Goal: Task Accomplishment & Management: Manage account settings

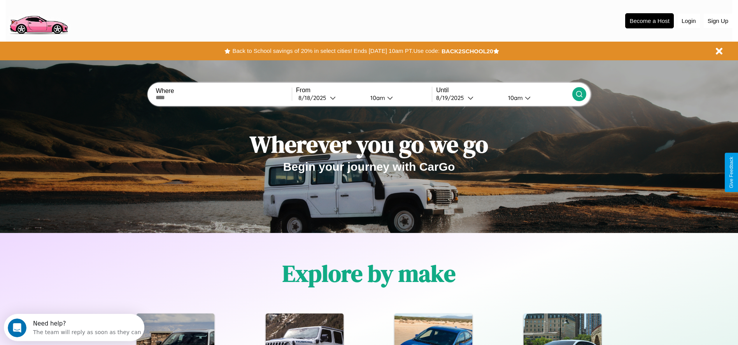
scroll to position [161, 0]
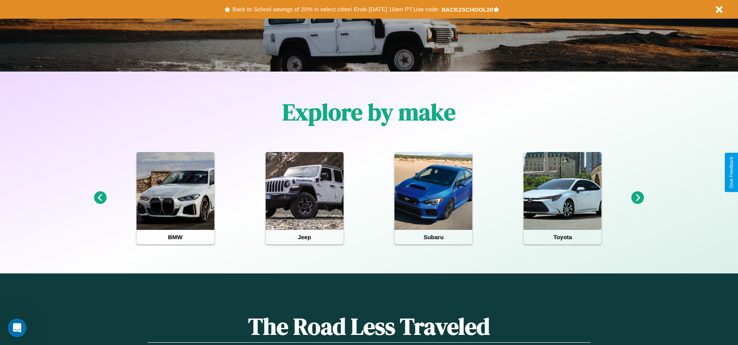
click at [638, 198] on icon at bounding box center [637, 197] width 13 height 13
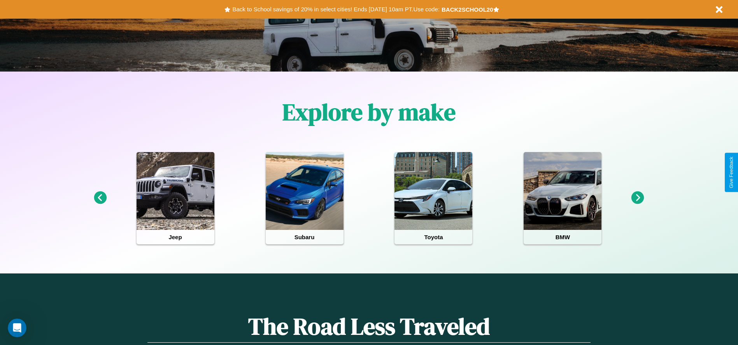
click at [638, 198] on icon at bounding box center [637, 197] width 13 height 13
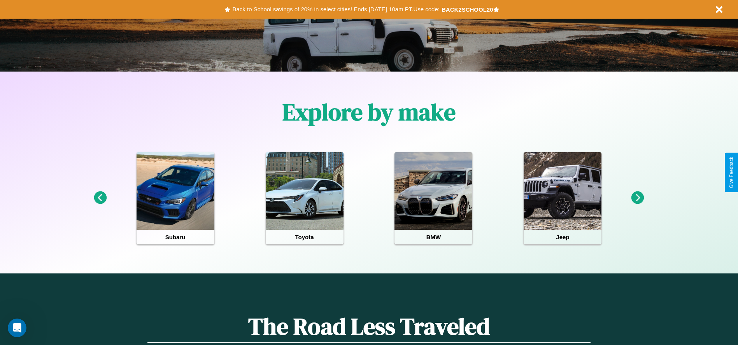
click at [638, 198] on icon at bounding box center [637, 197] width 13 height 13
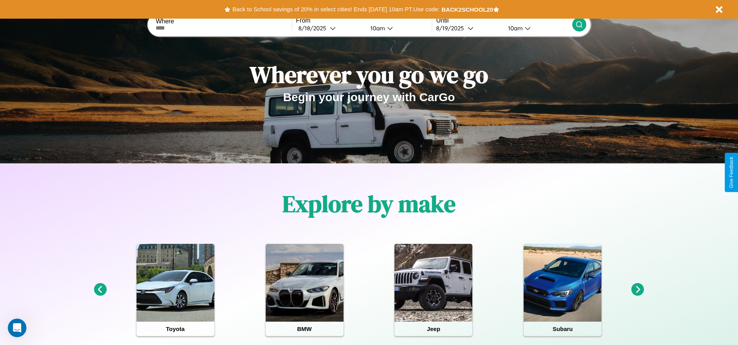
scroll to position [0, 0]
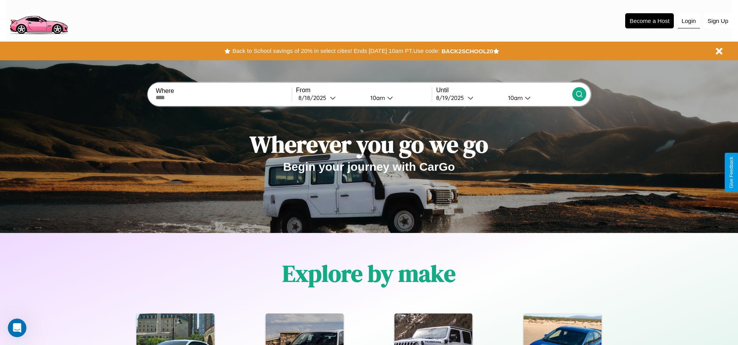
click at [689, 21] on button "Login" at bounding box center [689, 21] width 22 height 15
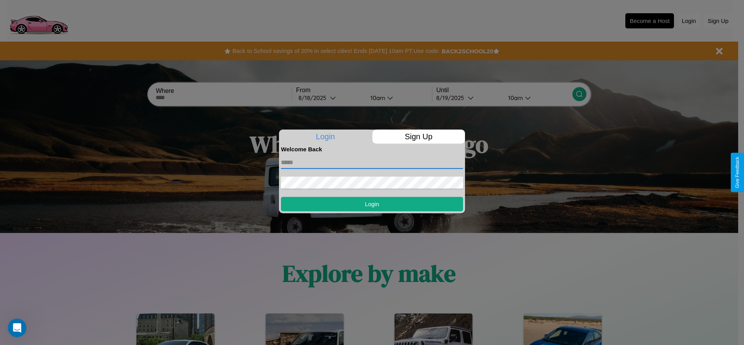
click at [372, 162] on input "text" at bounding box center [372, 162] width 182 height 12
type input "**********"
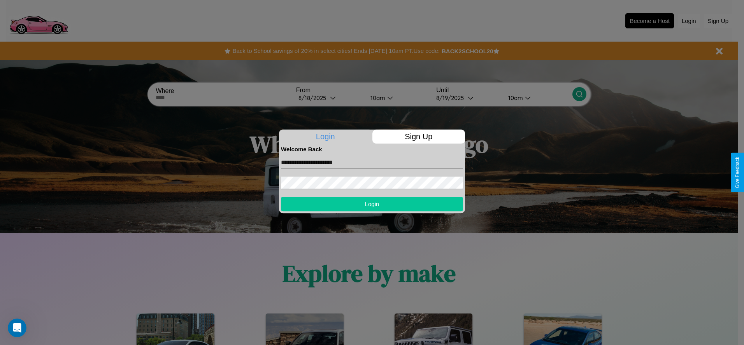
click at [372, 204] on button "Login" at bounding box center [372, 204] width 182 height 14
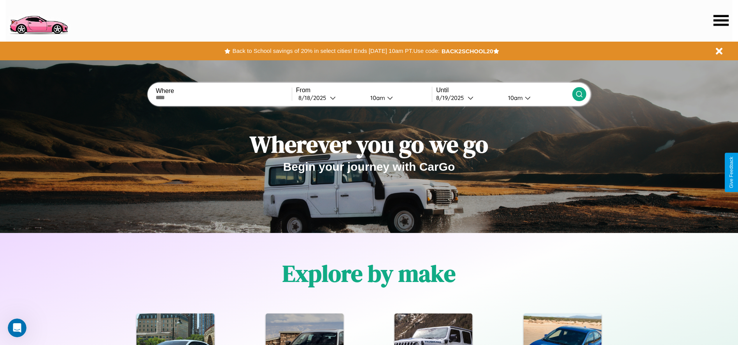
click at [721, 20] on icon at bounding box center [720, 20] width 15 height 11
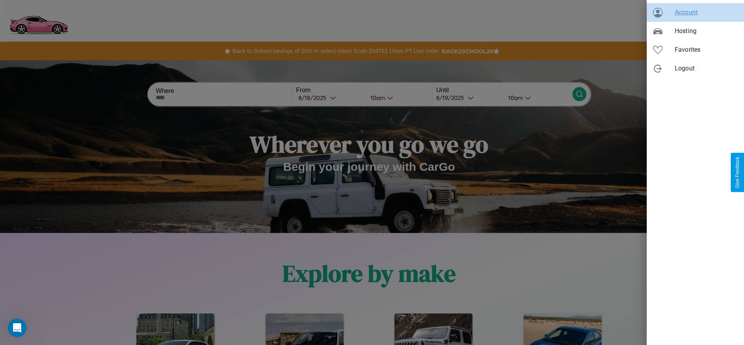
click at [695, 12] on span "Account" at bounding box center [706, 12] width 63 height 9
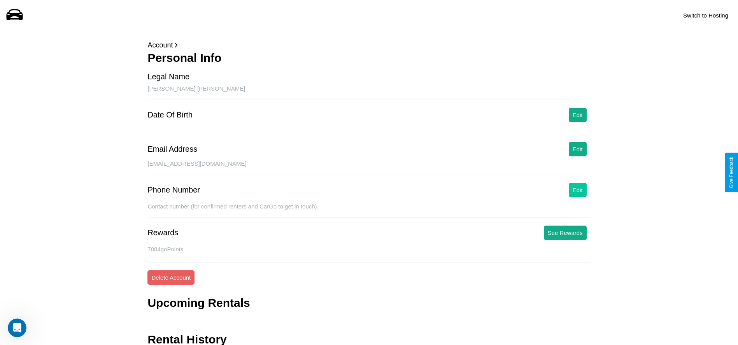
click at [577, 190] on button "Edit" at bounding box center [578, 190] width 18 height 14
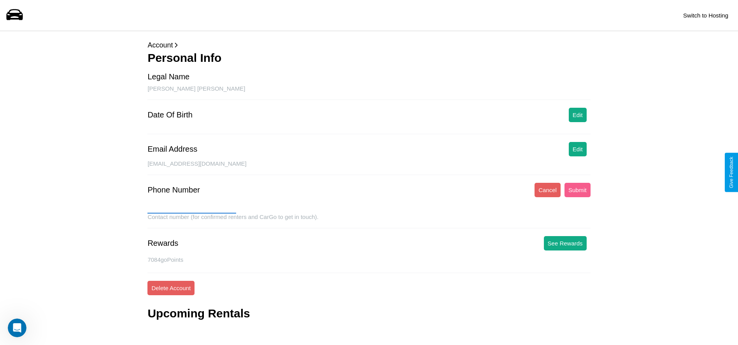
click at [192, 207] on input "text" at bounding box center [191, 207] width 89 height 12
type input "**********"
